Goal: Navigation & Orientation: Go to known website

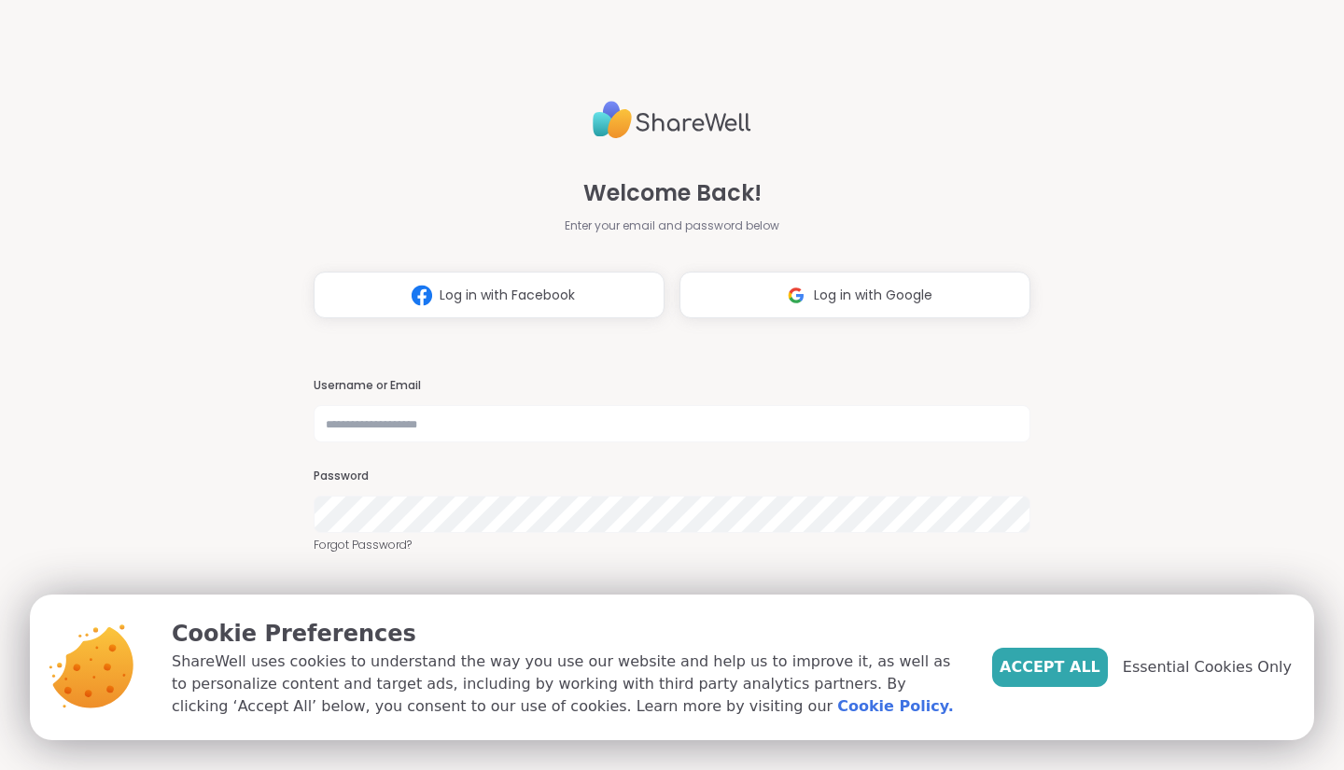
click at [637, 351] on div "Welcome Back! Enter your email and password below Log in with Facebook Log in w…" at bounding box center [672, 385] width 717 height 770
click at [511, 426] on input "text" at bounding box center [672, 423] width 717 height 37
type input "**********"
click at [1207, 679] on div "Accept All Essential Cookies Only" at bounding box center [1142, 667] width 300 height 39
click at [1213, 664] on span "Essential Cookies Only" at bounding box center [1207, 667] width 169 height 22
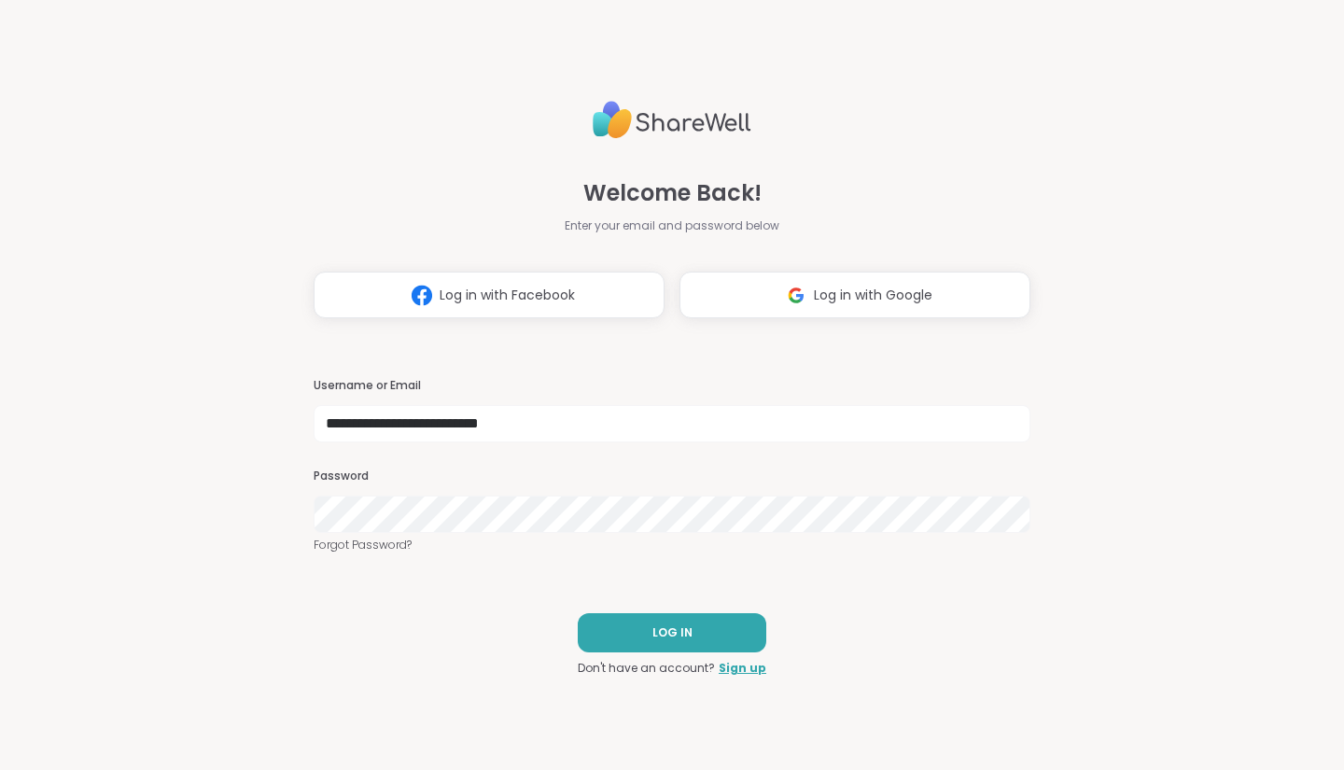
click at [657, 633] on span "LOG IN" at bounding box center [673, 633] width 40 height 17
